Goal: Transaction & Acquisition: Purchase product/service

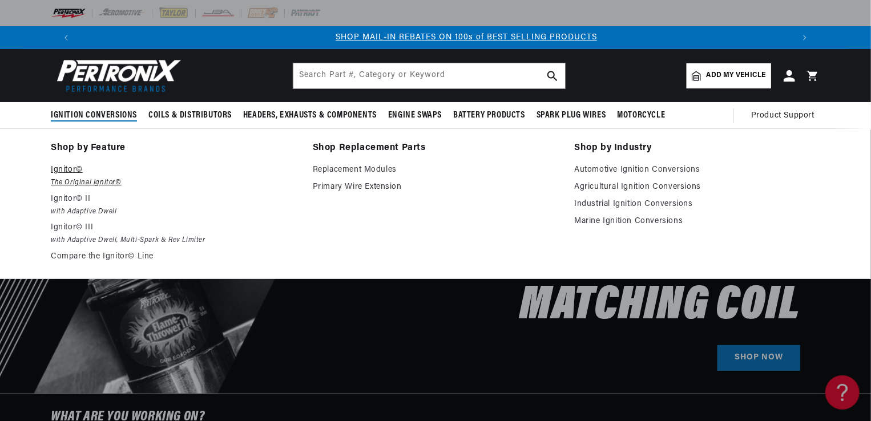
scroll to position [0, 712]
click at [82, 180] on em "The Original Ignitor©" at bounding box center [174, 183] width 246 height 12
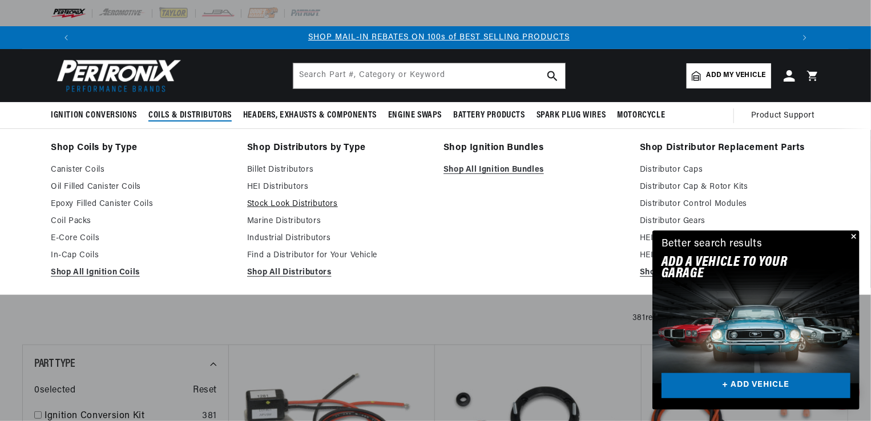
click at [291, 203] on link "Stock Look Distributors" at bounding box center [337, 204] width 180 height 14
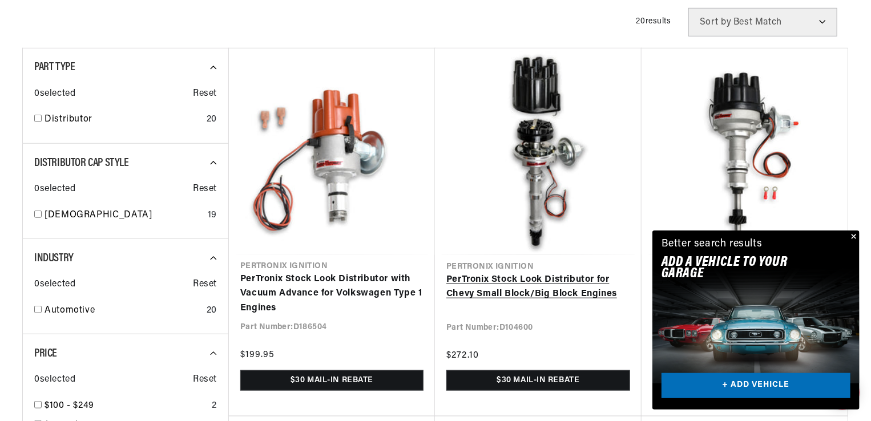
scroll to position [0, 712]
click at [513, 280] on link "PerTronix Stock Look Distributor for Chevy Small Block/Big Block Engines" at bounding box center [538, 287] width 184 height 29
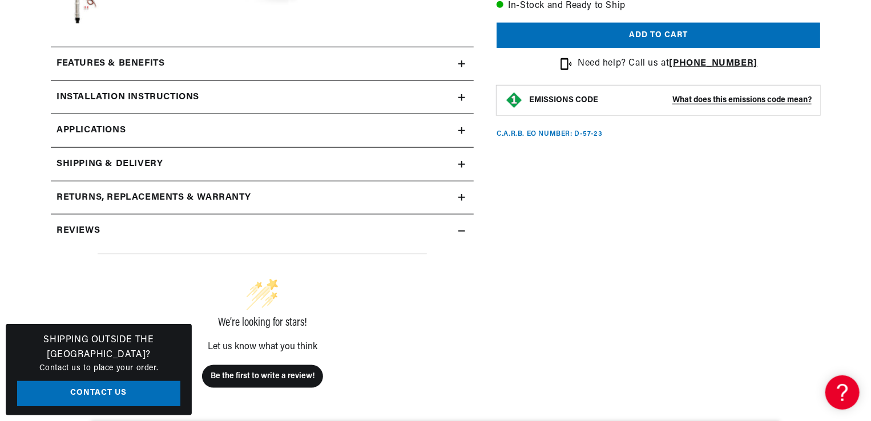
click at [458, 62] on icon at bounding box center [461, 63] width 7 height 7
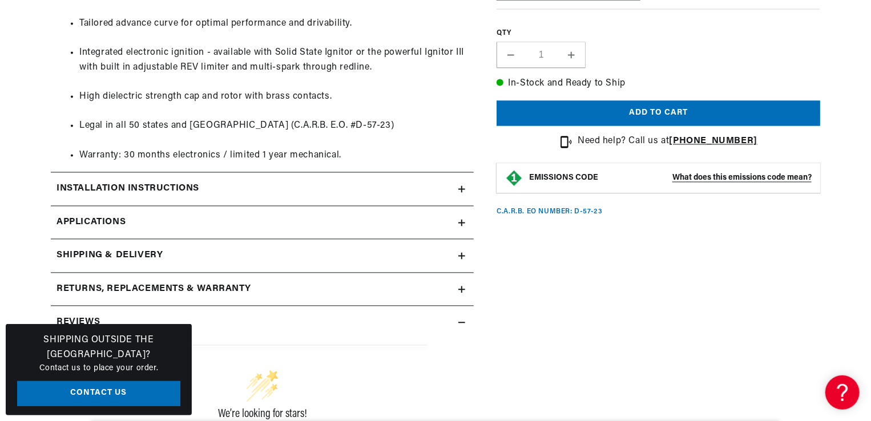
click at [461, 188] on icon at bounding box center [461, 189] width 7 height 7
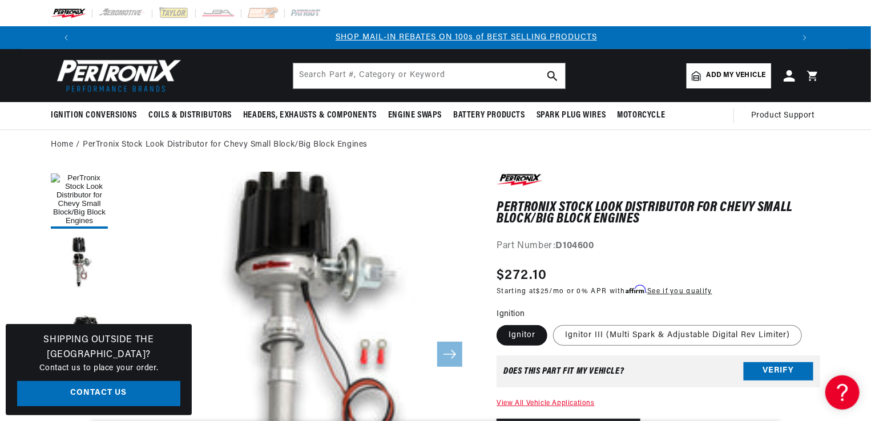
scroll to position [0, 712]
